Goal: Information Seeking & Learning: Learn about a topic

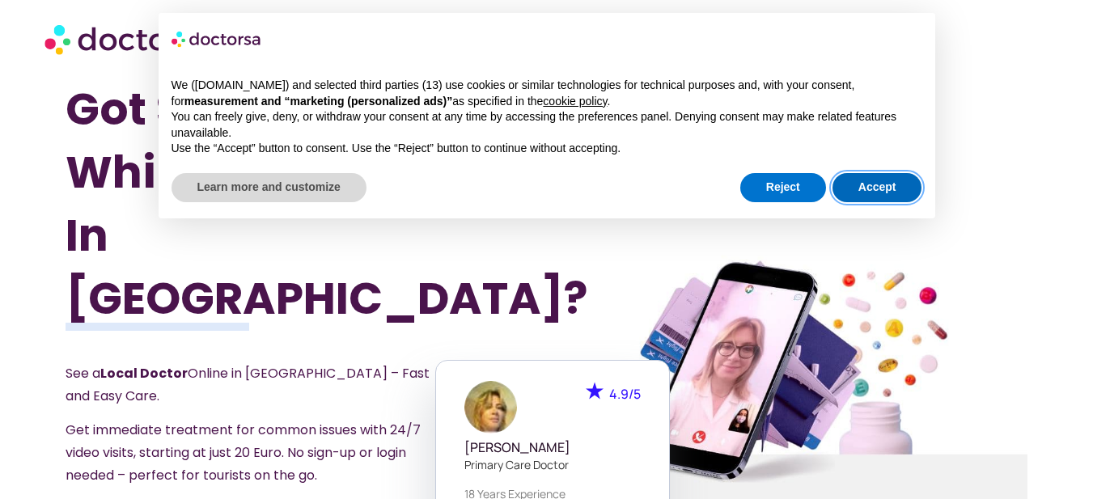
click at [877, 189] on button "Accept" at bounding box center [878, 187] width 90 height 29
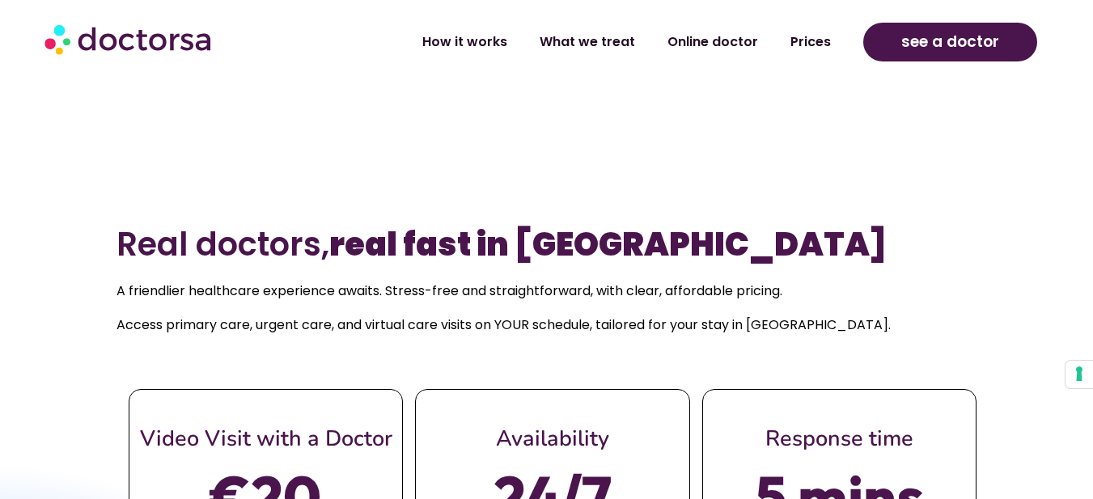
scroll to position [600, 0]
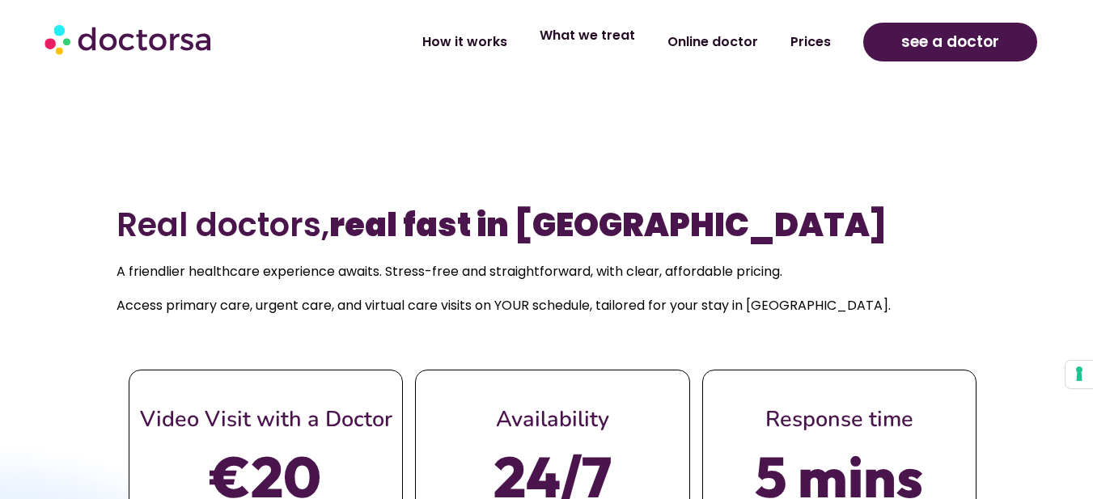
click at [617, 28] on link "What we treat" at bounding box center [588, 35] width 128 height 37
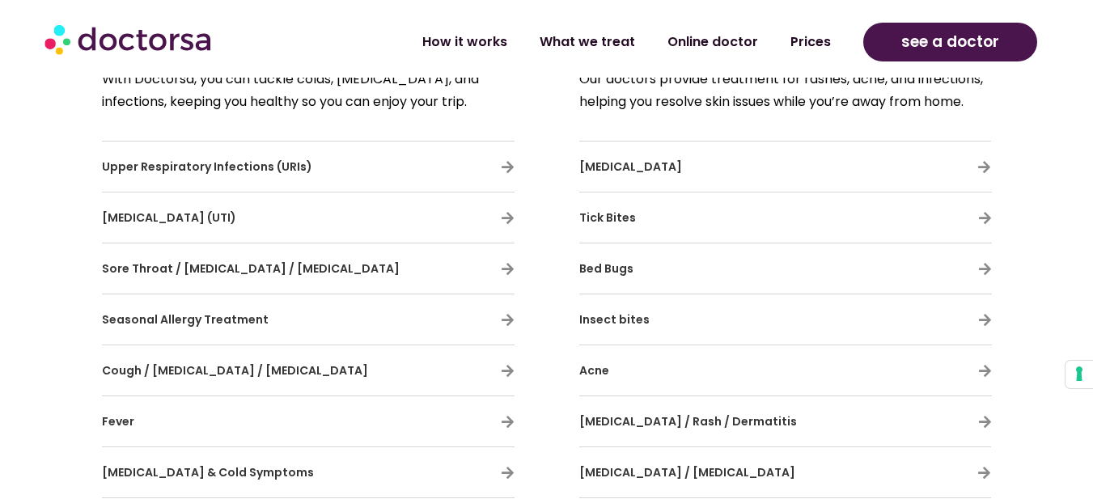
scroll to position [851, 0]
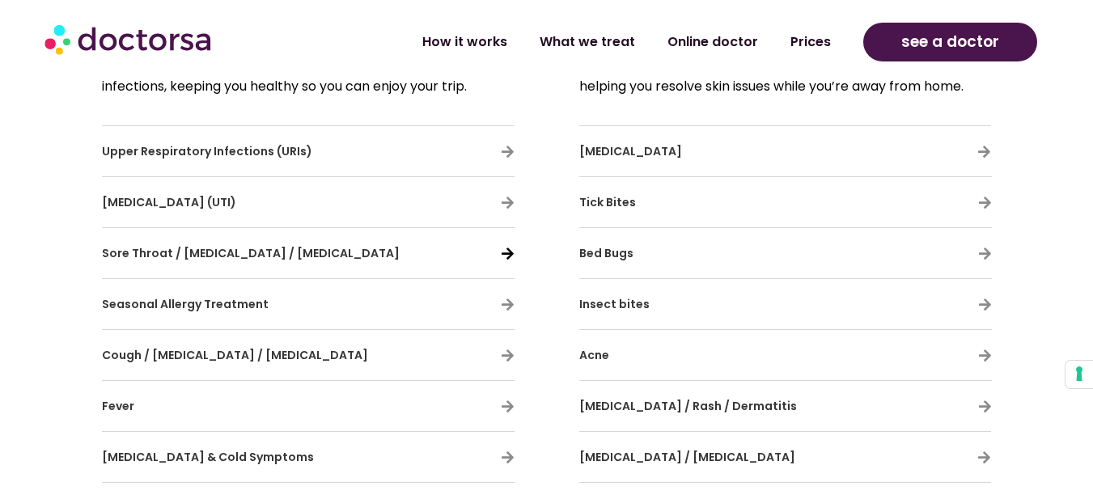
click at [511, 256] on icon at bounding box center [508, 254] width 14 height 14
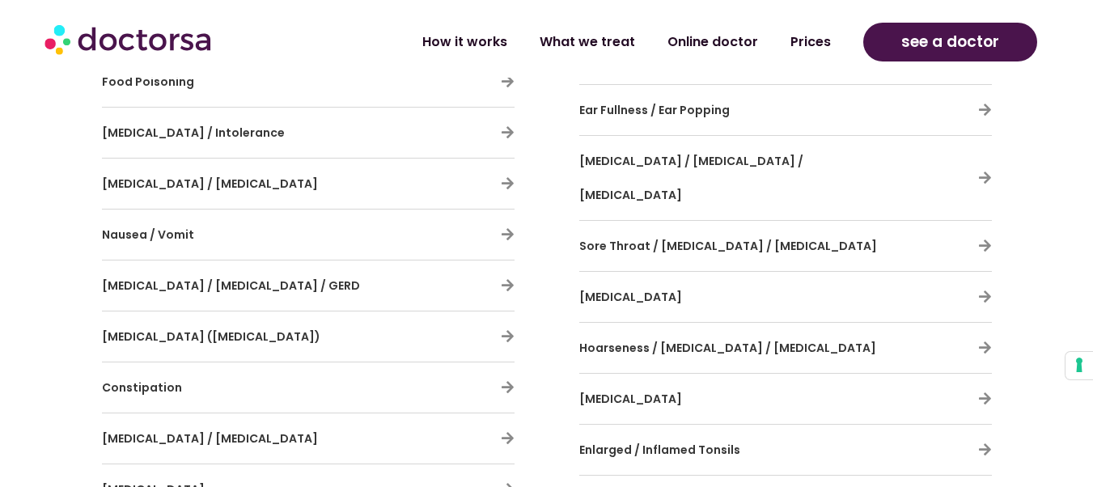
scroll to position [2330, 0]
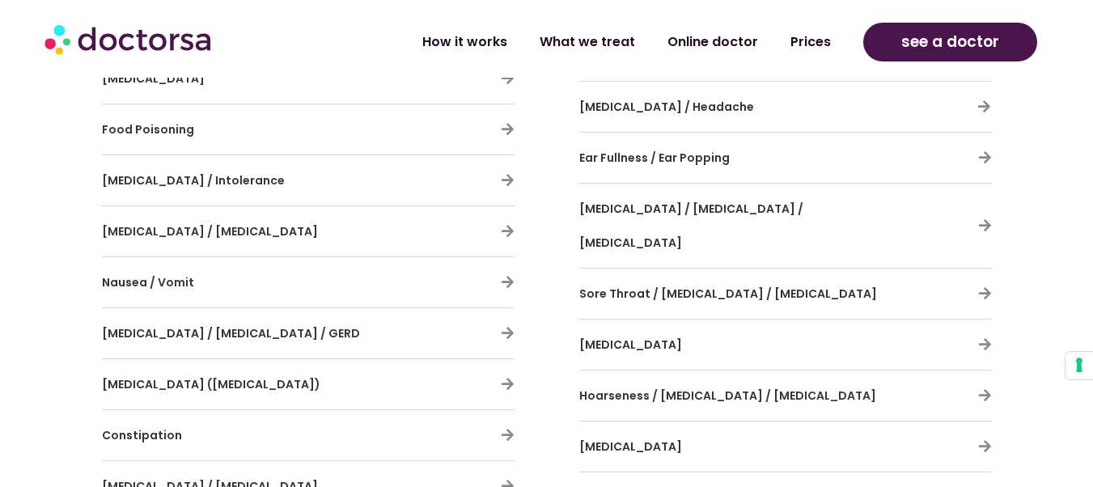
click at [674, 277] on h3 "Sore Throat / [MEDICAL_DATA] / [MEDICAL_DATA]" at bounding box center [738, 294] width 318 height 34
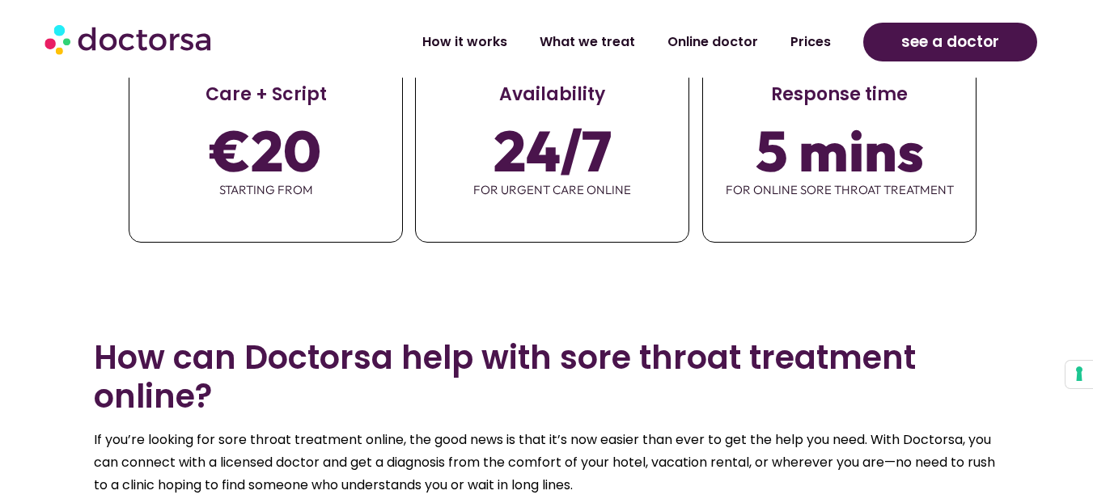
scroll to position [737, 0]
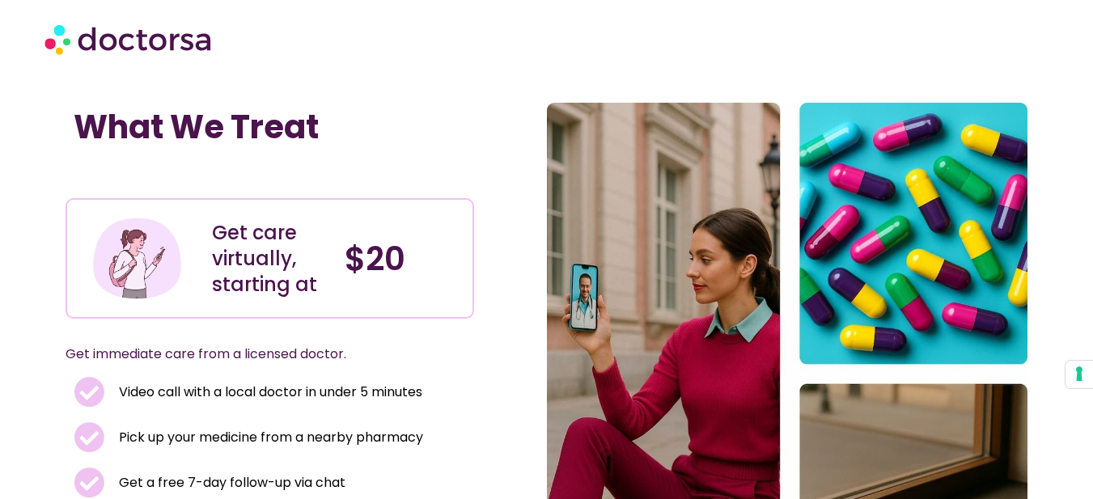
drag, startPoint x: 823, startPoint y: 15, endPoint x: 696, endPoint y: 189, distance: 215.4
click at [696, 189] on img at bounding box center [787, 375] width 481 height 544
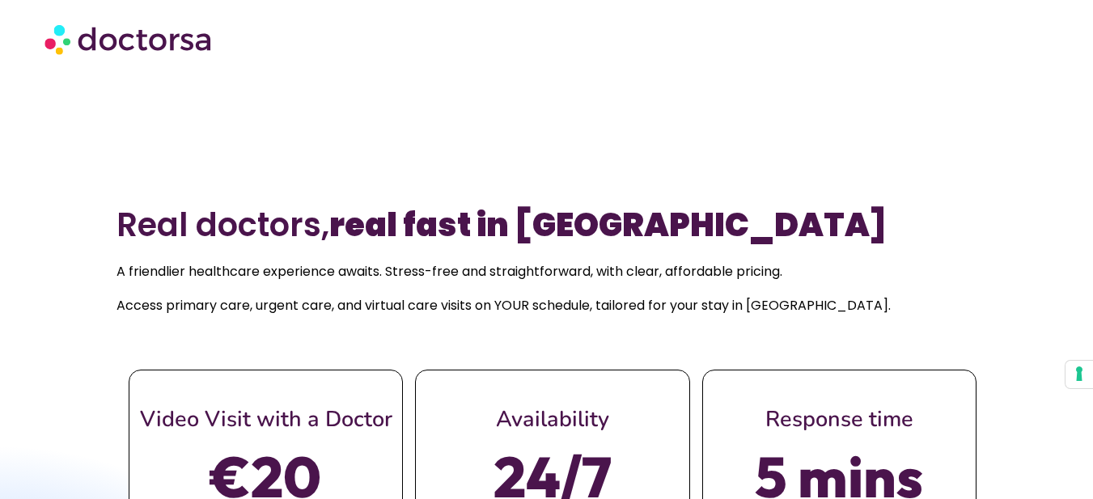
scroll to position [600, 0]
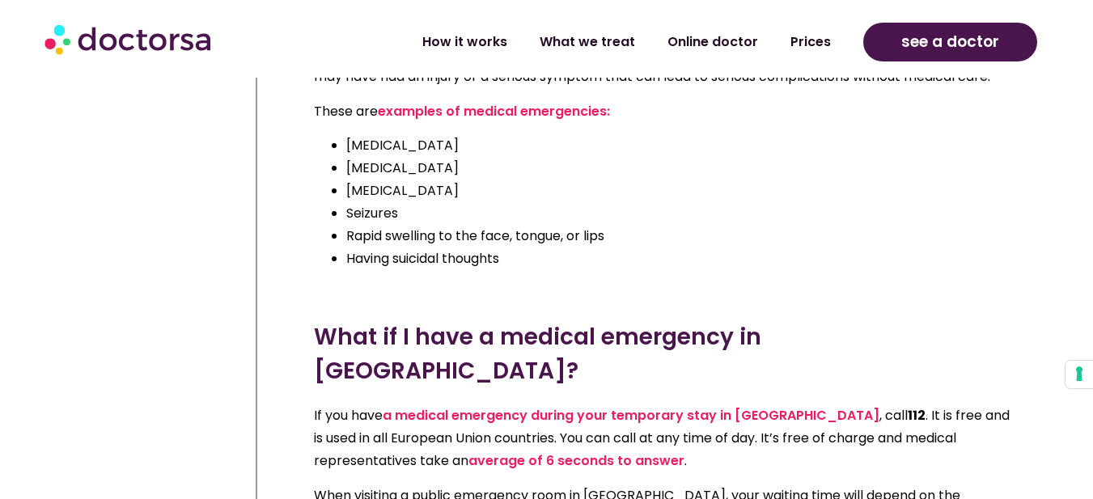
scroll to position [8298, 0]
